Goal: Task Accomplishment & Management: Manage account settings

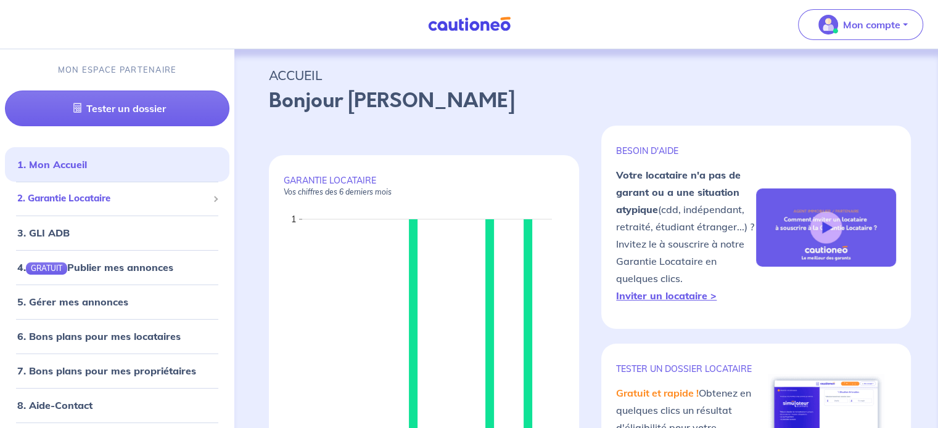
click at [58, 197] on span "2. Garantie Locataire" at bounding box center [112, 199] width 190 height 14
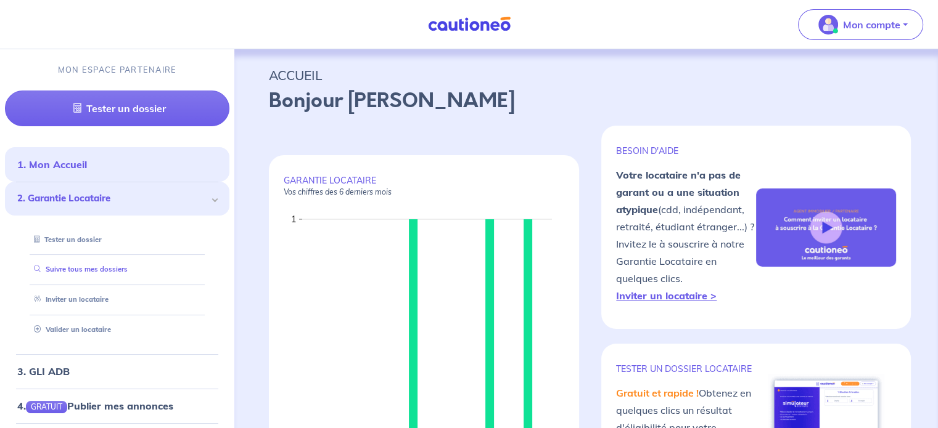
click at [76, 266] on link "Suivre tous mes dossiers" at bounding box center [78, 269] width 99 height 9
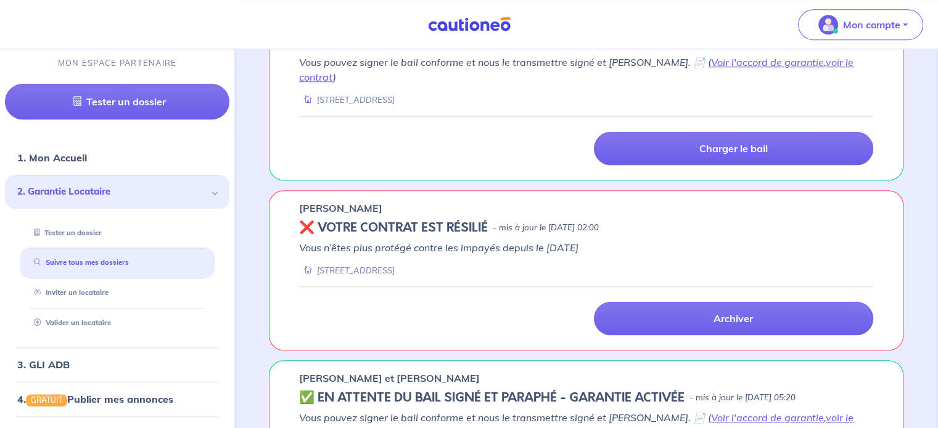
scroll to position [1219, 0]
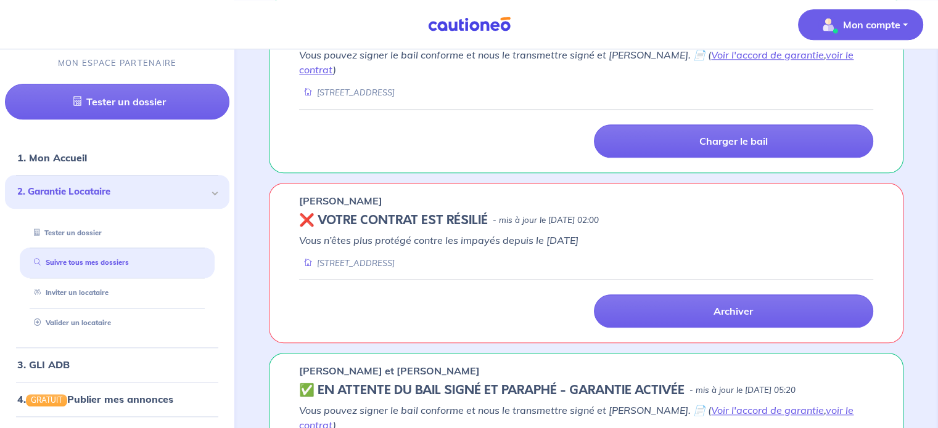
click at [859, 23] on p "Mon compte" at bounding box center [871, 24] width 57 height 15
click at [849, 100] on link "Me déconnecter" at bounding box center [847, 106] width 99 height 20
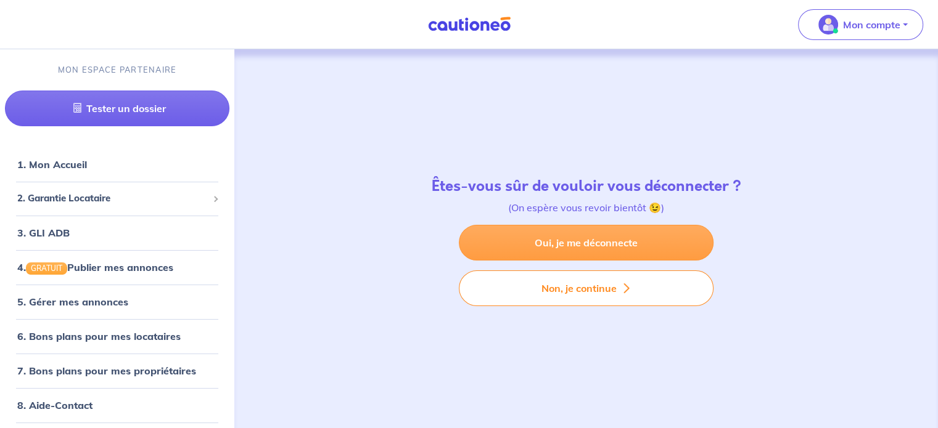
click at [616, 248] on link "Oui, je me déconnecte" at bounding box center [586, 243] width 255 height 36
